Goal: Information Seeking & Learning: Learn about a topic

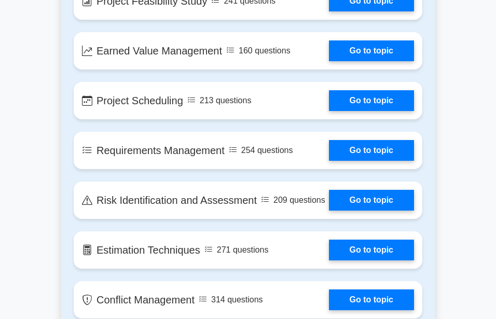
scroll to position [1482, 0]
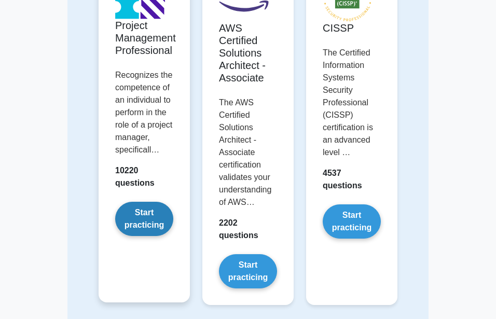
scroll to position [106, 0]
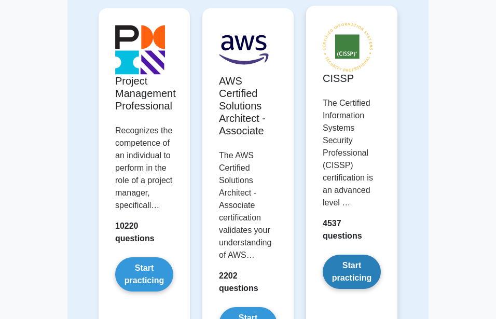
click at [350, 274] on link "Start practicing" at bounding box center [352, 272] width 58 height 34
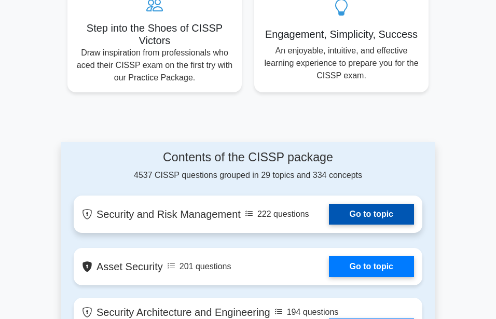
scroll to position [741, 0]
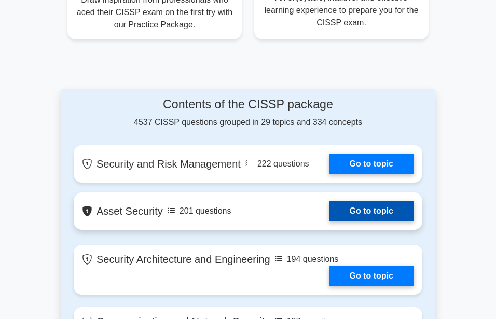
click at [340, 201] on link "Go to topic" at bounding box center [371, 211] width 85 height 21
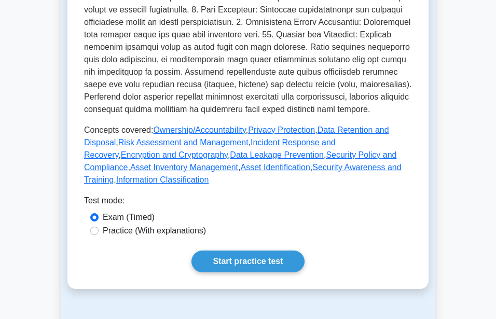
scroll to position [476, 0]
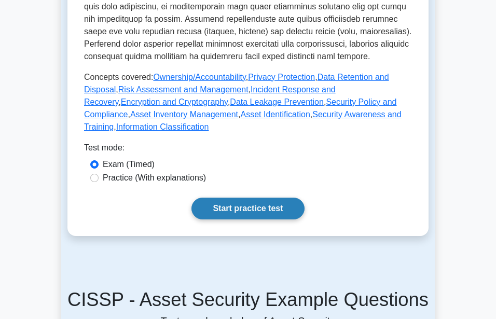
click at [272, 199] on link "Start practice test" at bounding box center [247, 209] width 113 height 22
